Goal: Communication & Community: Answer question/provide support

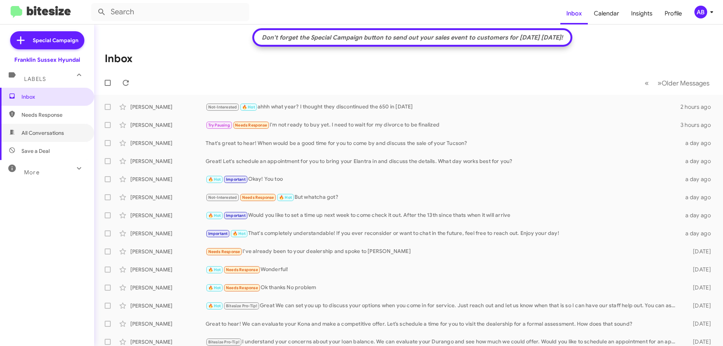
click at [48, 130] on span "All Conversations" at bounding box center [42, 133] width 43 height 8
type input "in:all-conversations"
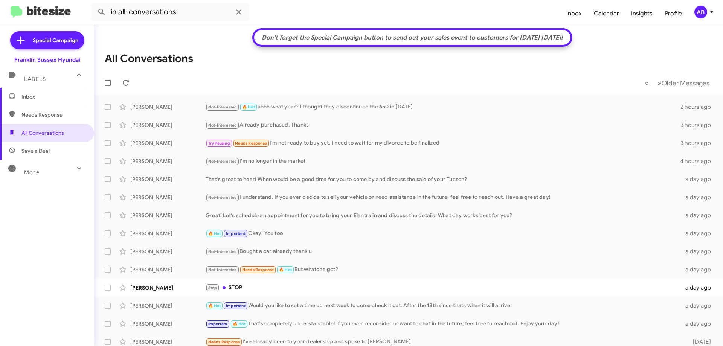
click at [173, 122] on div "Chaim Ivry" at bounding box center [167, 125] width 75 height 8
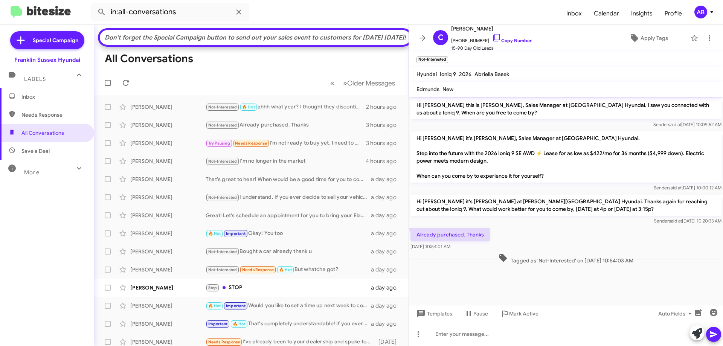
click at [421, 35] on icon at bounding box center [422, 38] width 9 height 9
